Goal: Task Accomplishment & Management: Manage account settings

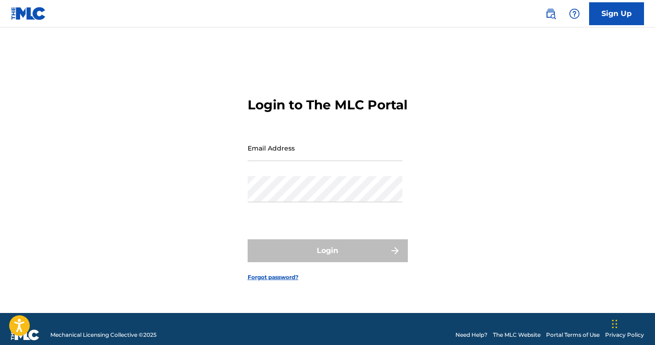
click at [297, 158] on input "Email Address" at bounding box center [325, 148] width 155 height 26
type input "[EMAIL_ADDRESS][DOMAIN_NAME]"
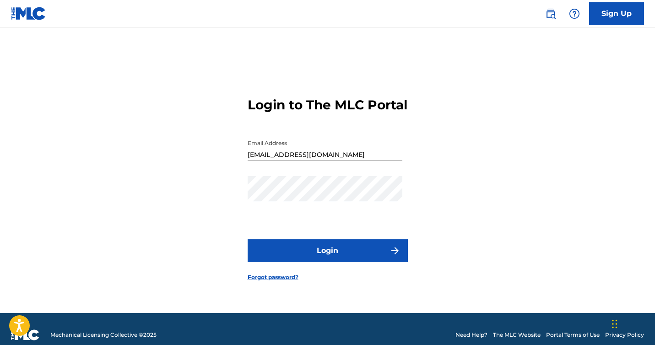
click at [338, 260] on button "Login" at bounding box center [328, 250] width 160 height 23
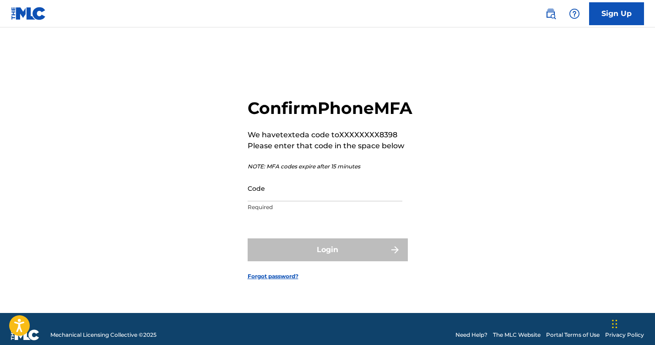
click at [286, 200] on input "Code" at bounding box center [325, 188] width 155 height 26
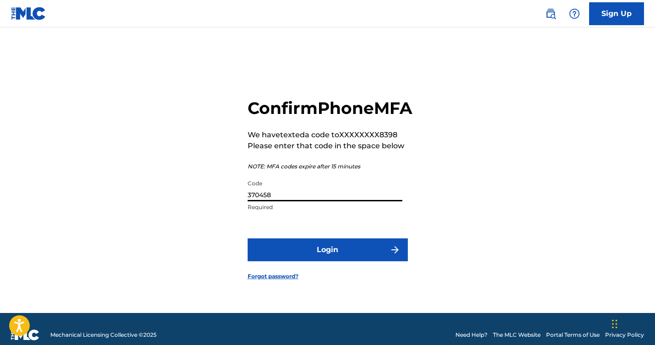
type input "370458"
click at [312, 261] on button "Login" at bounding box center [328, 249] width 160 height 23
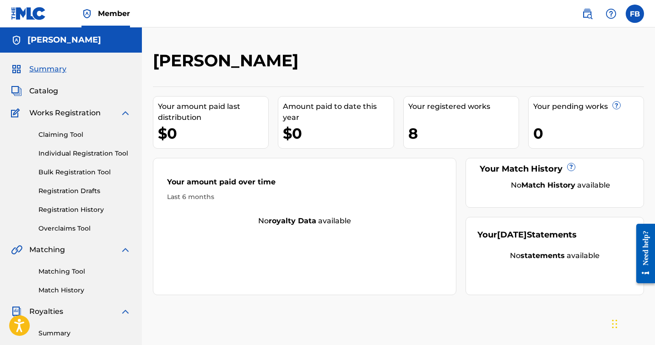
click at [58, 93] on span "Catalog" at bounding box center [43, 91] width 29 height 11
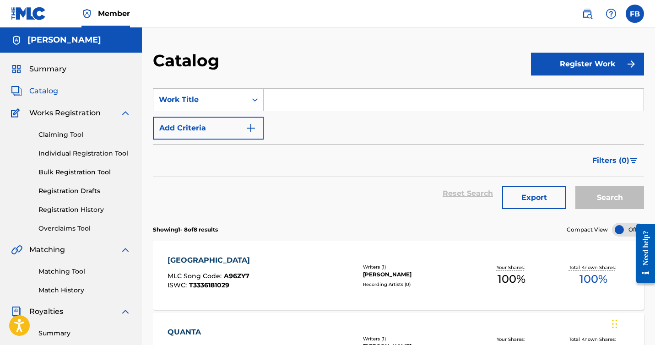
click at [633, 18] on label at bounding box center [635, 14] width 18 height 18
click at [635, 14] on input "FB [PERSON_NAME] [PERSON_NAME][EMAIL_ADDRESS][DOMAIN_NAME] Notification Prefere…" at bounding box center [635, 14] width 0 height 0
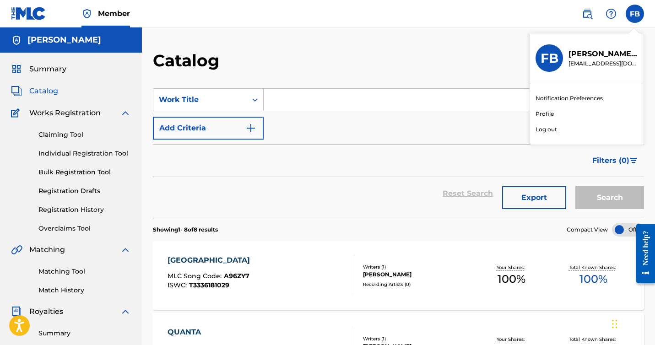
click at [556, 129] on p "Log out" at bounding box center [546, 129] width 22 height 8
click at [635, 14] on input "FB [PERSON_NAME] [PERSON_NAME][EMAIL_ADDRESS][DOMAIN_NAME] Notification Prefere…" at bounding box center [635, 14] width 0 height 0
